Goal: Information Seeking & Learning: Learn about a topic

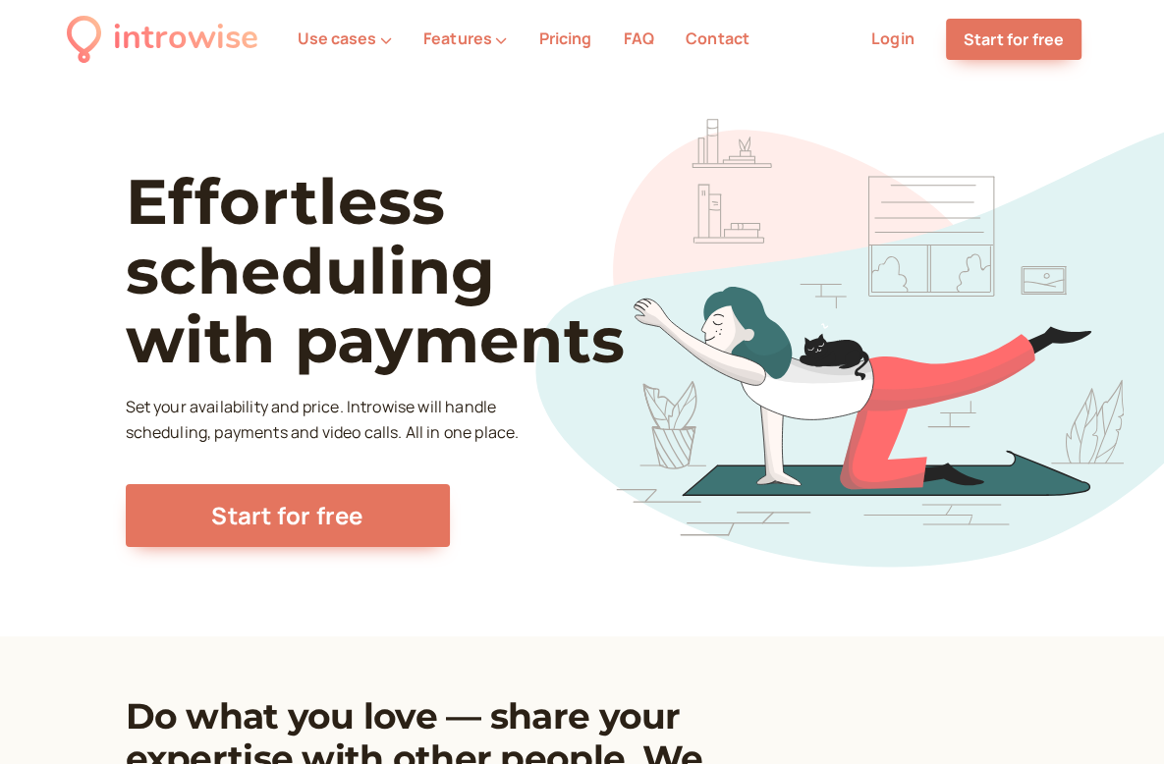
click at [571, 51] on li "Pricing" at bounding box center [565, 40] width 84 height 26
click at [570, 40] on link "Pricing" at bounding box center [564, 39] width 53 height 22
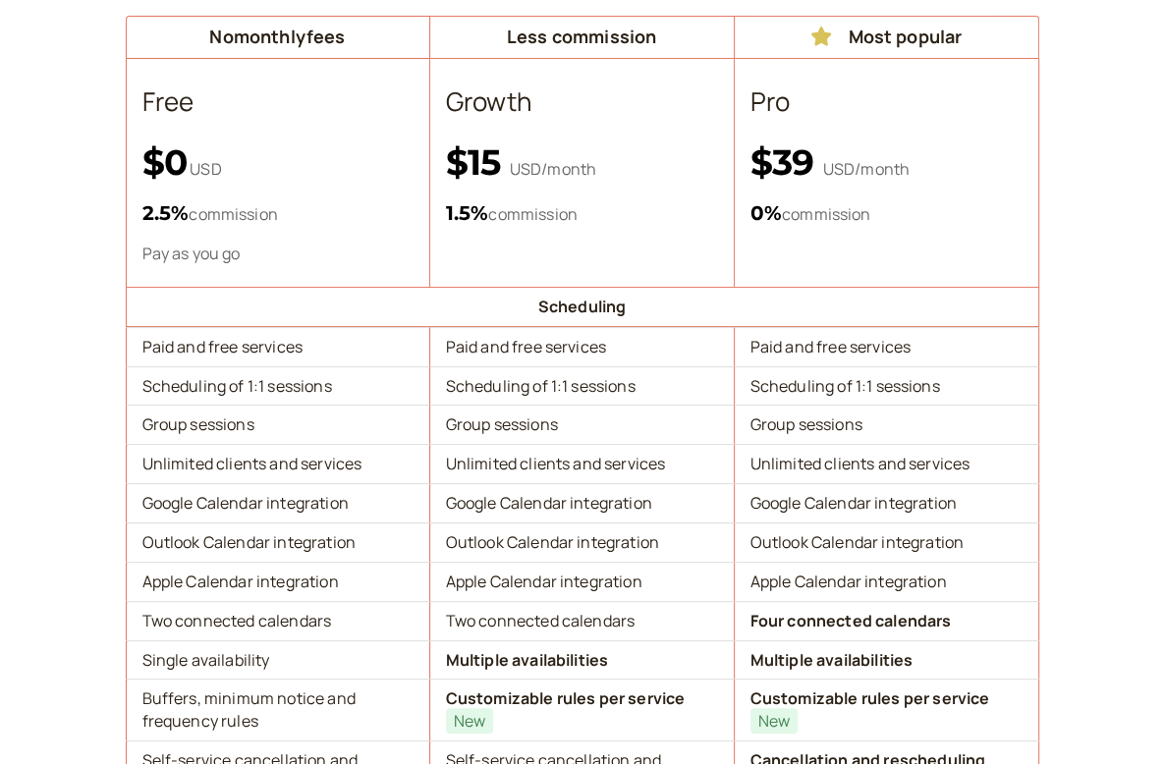
scroll to position [295, 0]
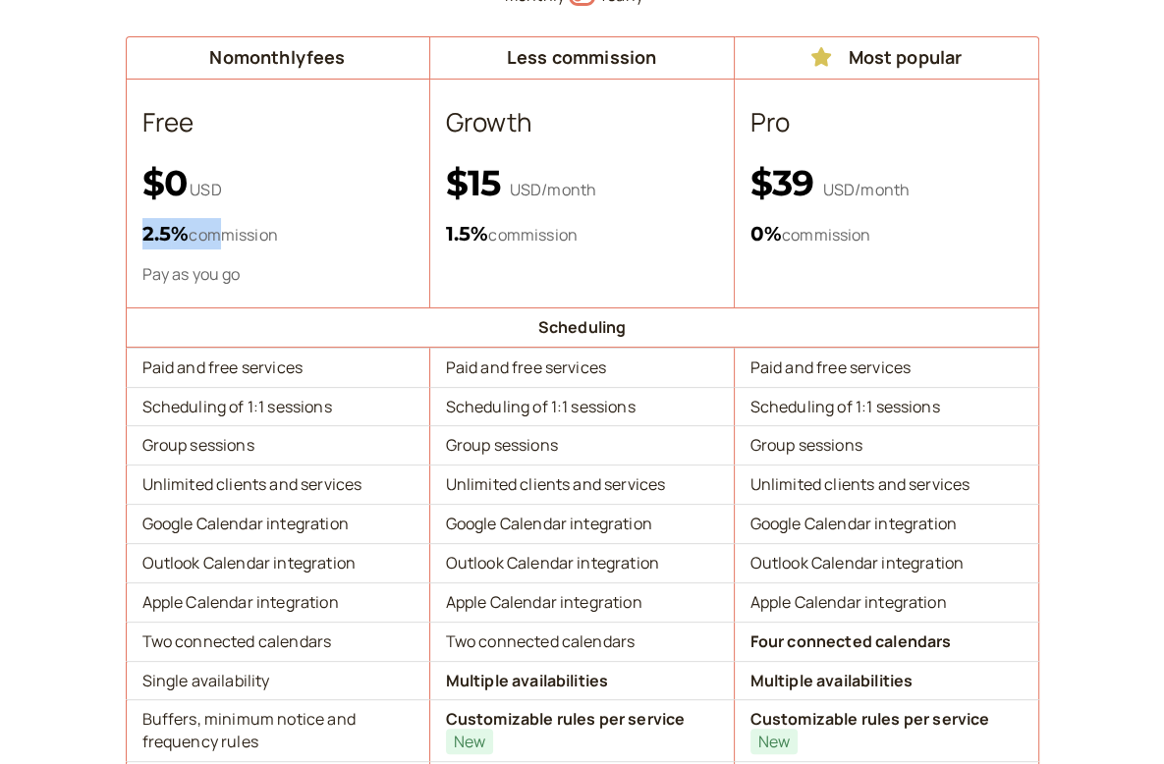
drag, startPoint x: 144, startPoint y: 237, endPoint x: 224, endPoint y: 236, distance: 79.6
click at [224, 236] on p "2.5 % commission" at bounding box center [277, 233] width 271 height 31
click at [280, 232] on p "2.5 % commission" at bounding box center [277, 233] width 271 height 31
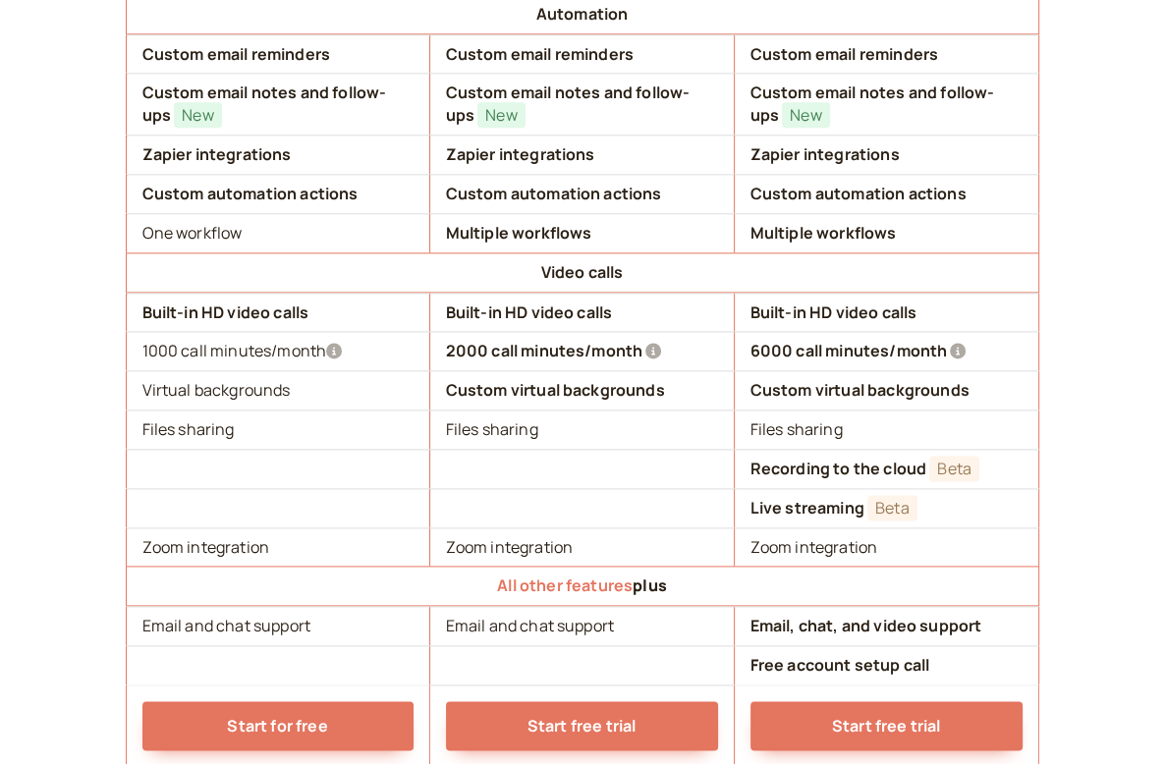
scroll to position [1867, 0]
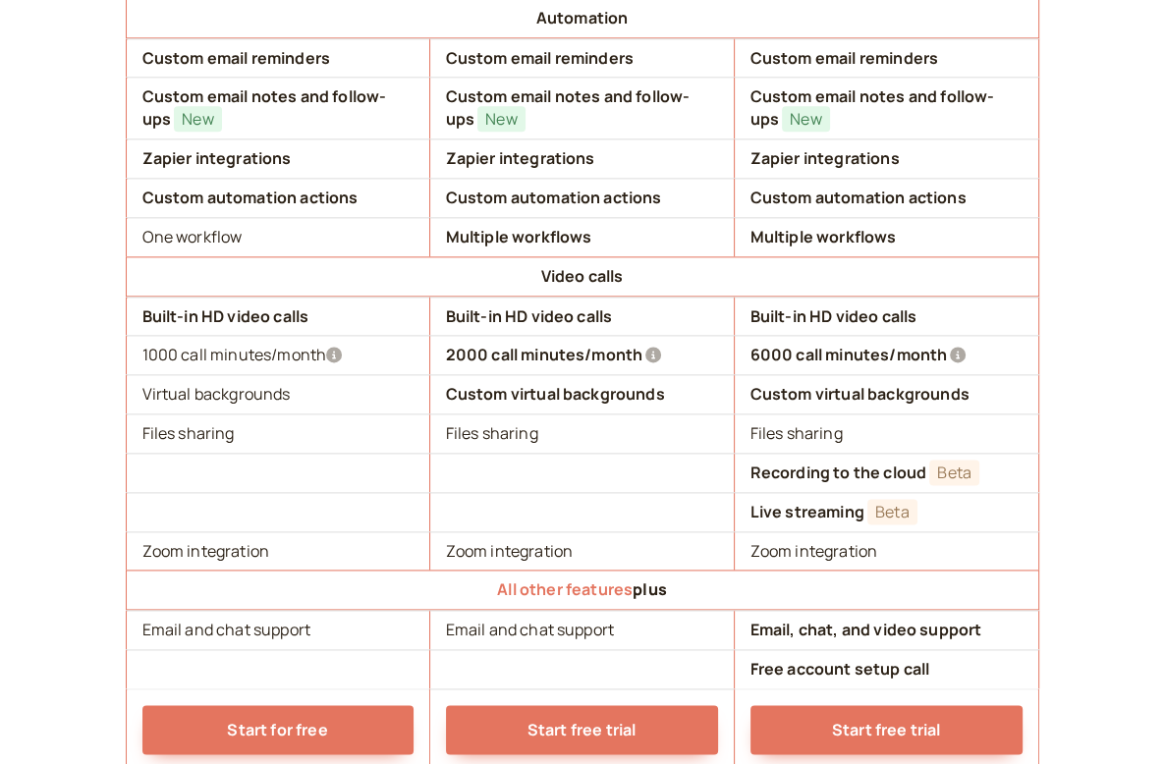
drag, startPoint x: 145, startPoint y: 345, endPoint x: 370, endPoint y: 344, distance: 225.0
click at [370, 344] on td "1000 call minutes/month" at bounding box center [278, 354] width 305 height 39
click at [150, 341] on td "1000 call minutes/month" at bounding box center [278, 354] width 305 height 39
drag, startPoint x: 140, startPoint y: 339, endPoint x: 324, endPoint y: 343, distance: 184.8
click at [324, 343] on td "1000 call minutes/month" at bounding box center [278, 354] width 305 height 39
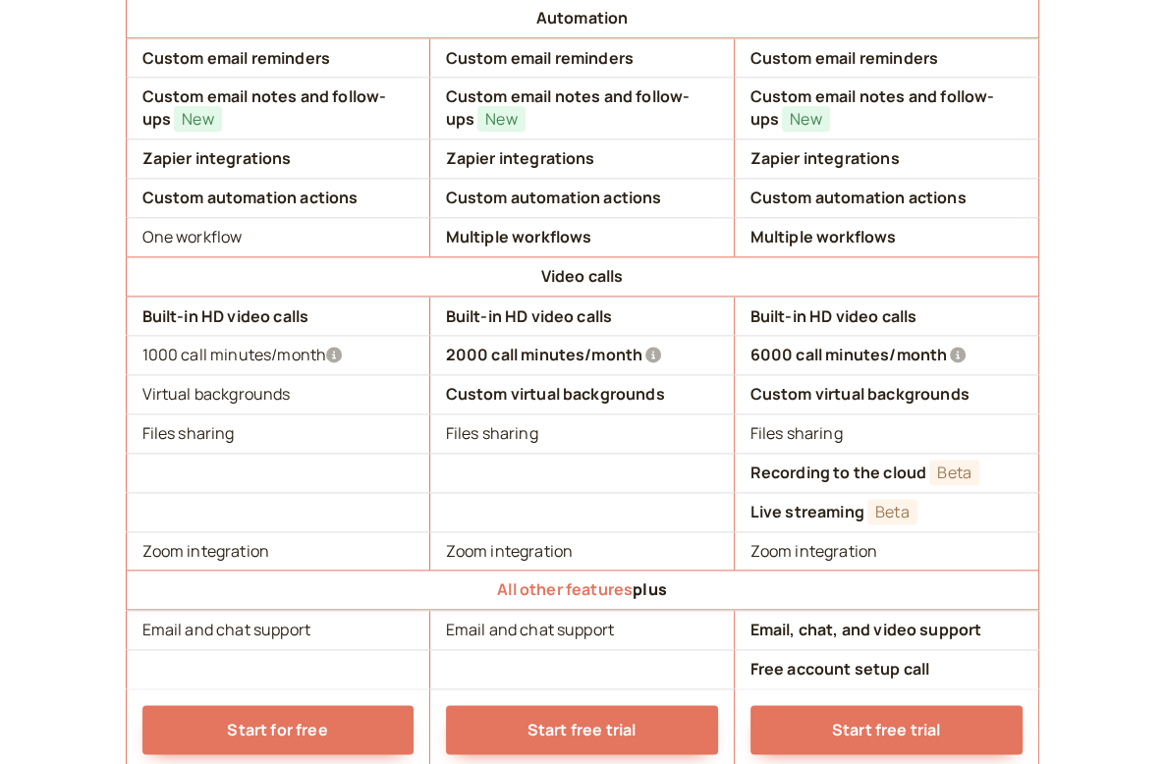
click at [365, 352] on td "1000 call minutes/month" at bounding box center [278, 354] width 305 height 39
drag, startPoint x: 196, startPoint y: 349, endPoint x: 259, endPoint y: 350, distance: 62.9
click at [259, 350] on td "1000 call minutes/month" at bounding box center [278, 354] width 305 height 39
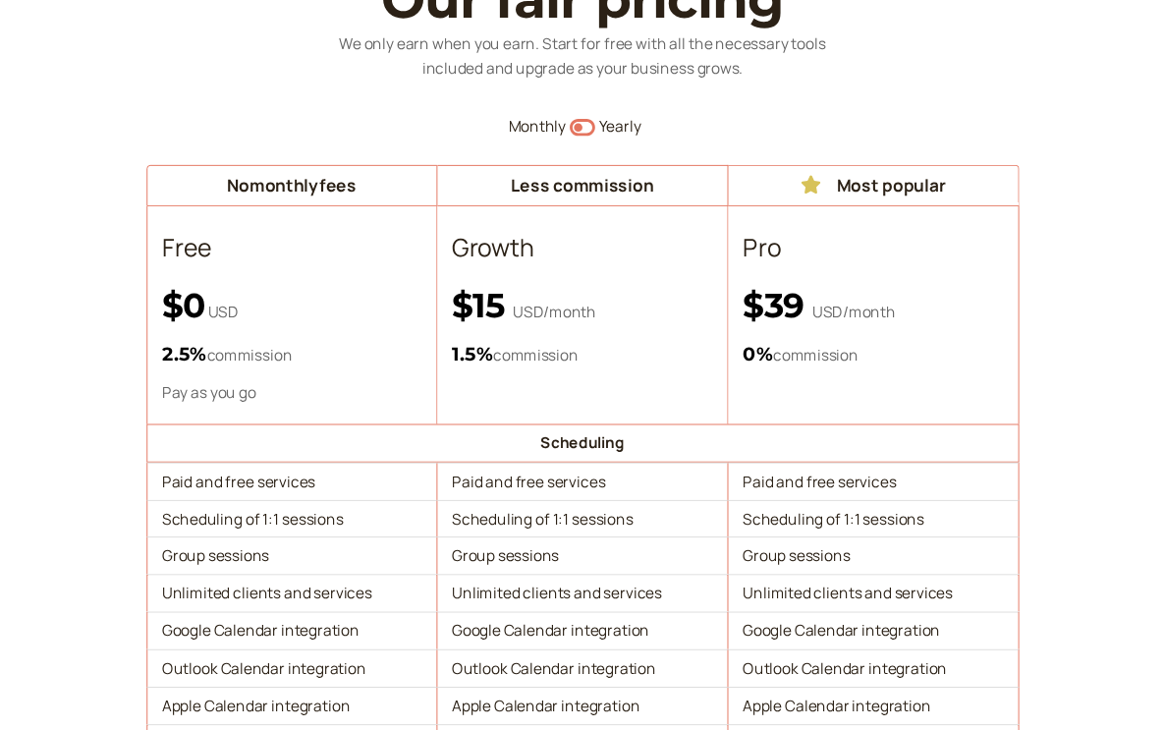
scroll to position [0, 0]
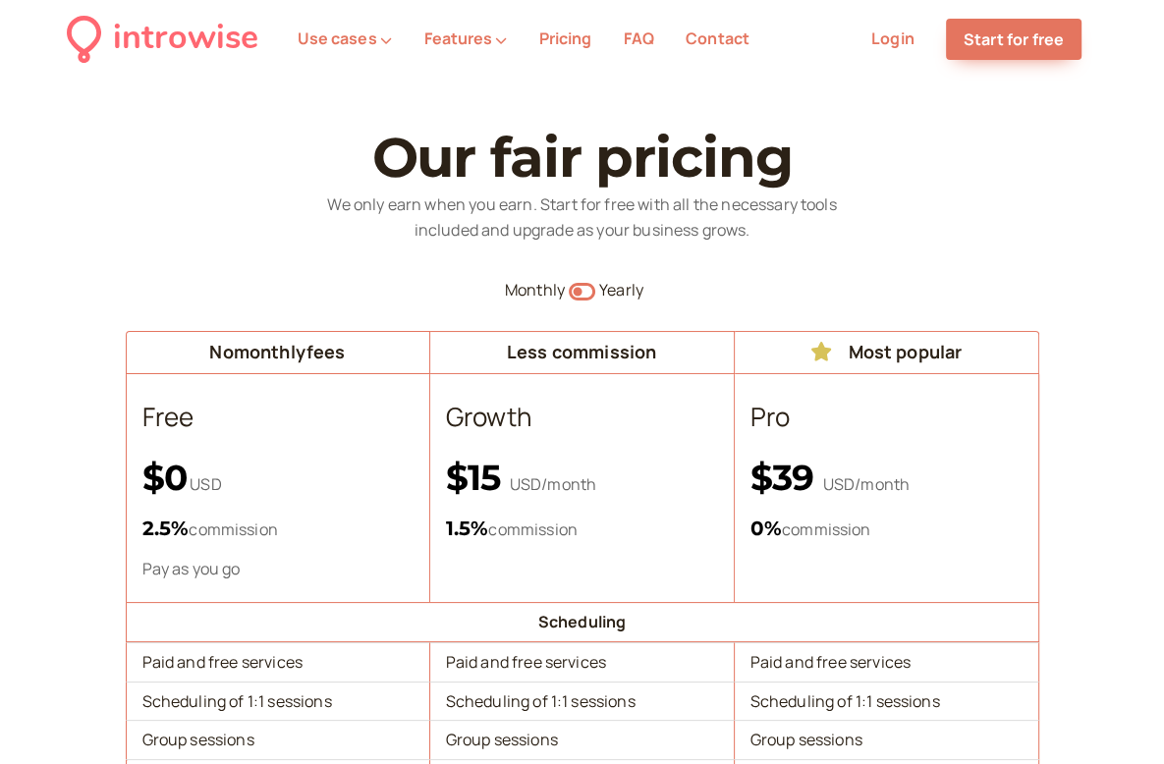
click at [266, 170] on h1 "Our fair pricing" at bounding box center [583, 158] width 914 height 61
